Goal: Ask a question: Seek information or help from site administrators or community

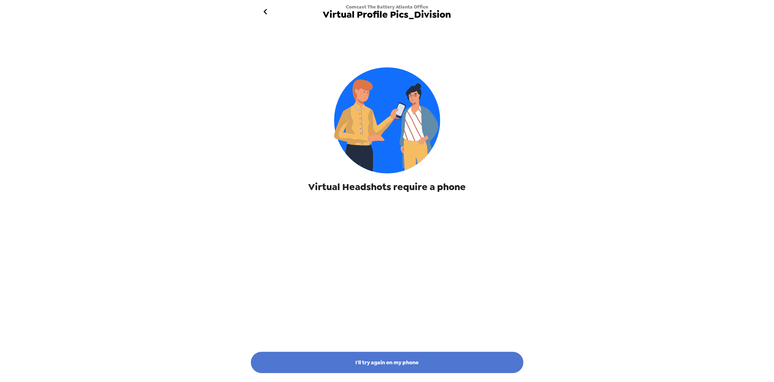
click at [394, 360] on button "I'll try again on my phone" at bounding box center [387, 362] width 273 height 21
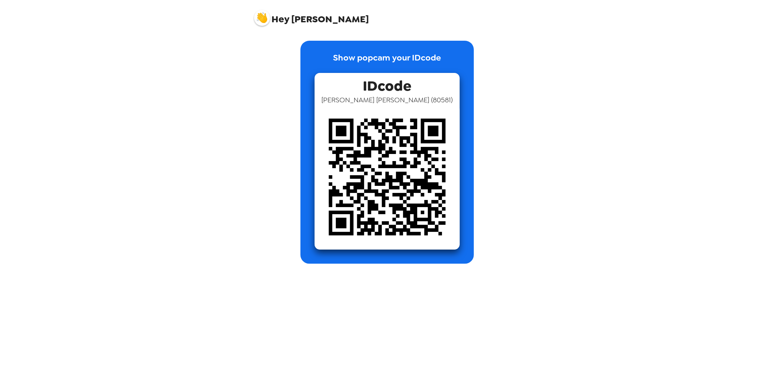
click at [262, 19] on img at bounding box center [262, 18] width 16 height 16
click at [274, 47] on span "Get help" at bounding box center [269, 48] width 19 height 6
